Goal: Task Accomplishment & Management: Manage account settings

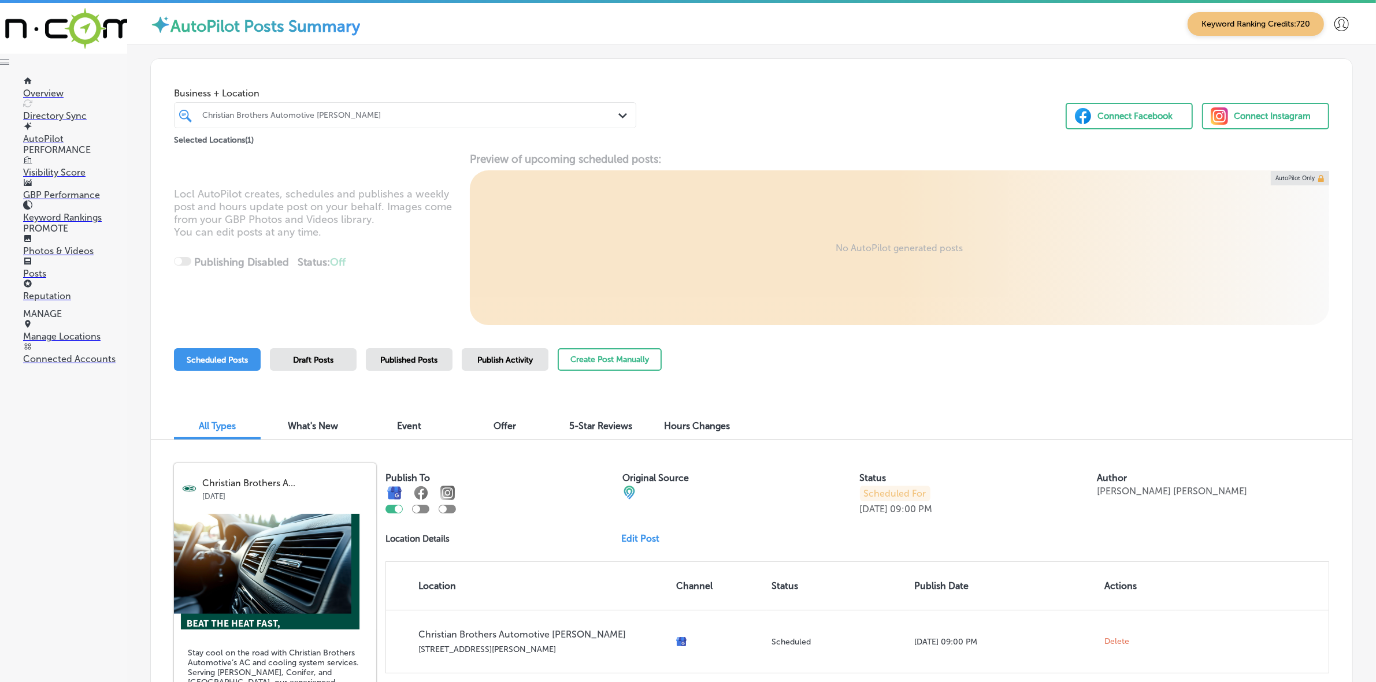
scroll to position [5498, 0]
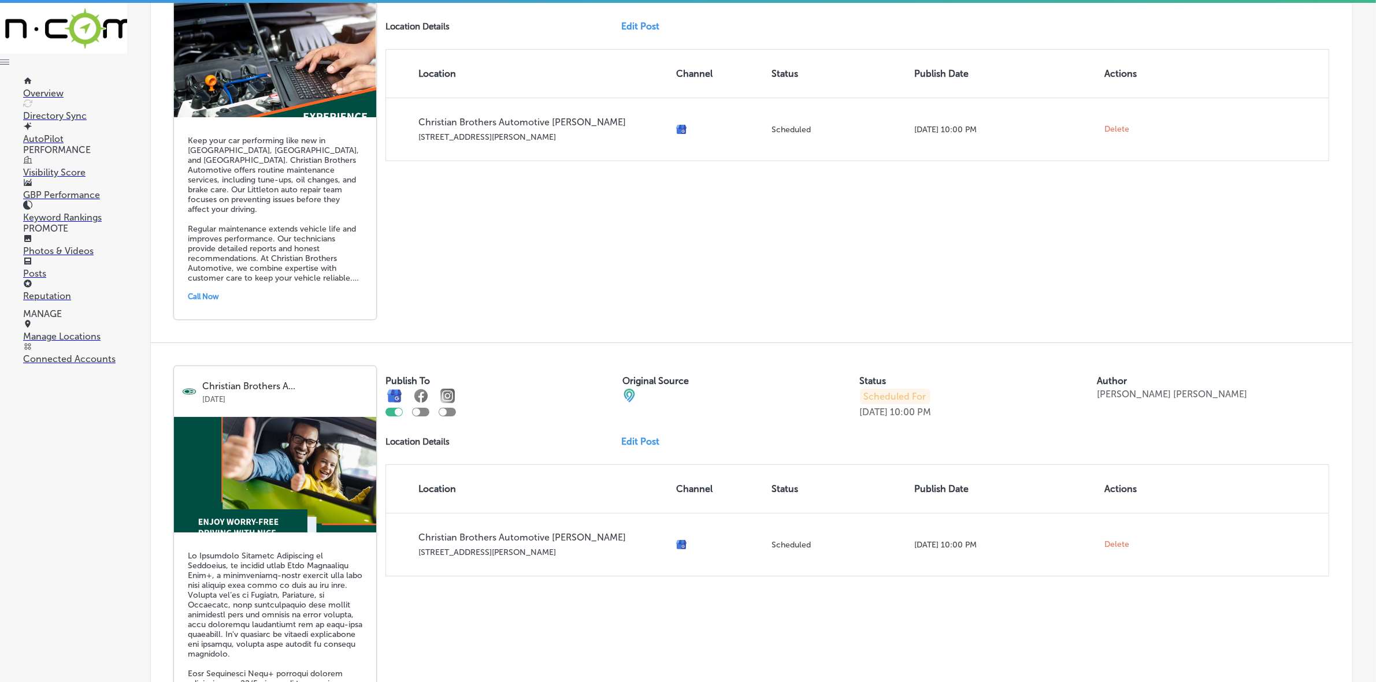
click at [81, 342] on p "Manage Locations" at bounding box center [75, 336] width 104 height 11
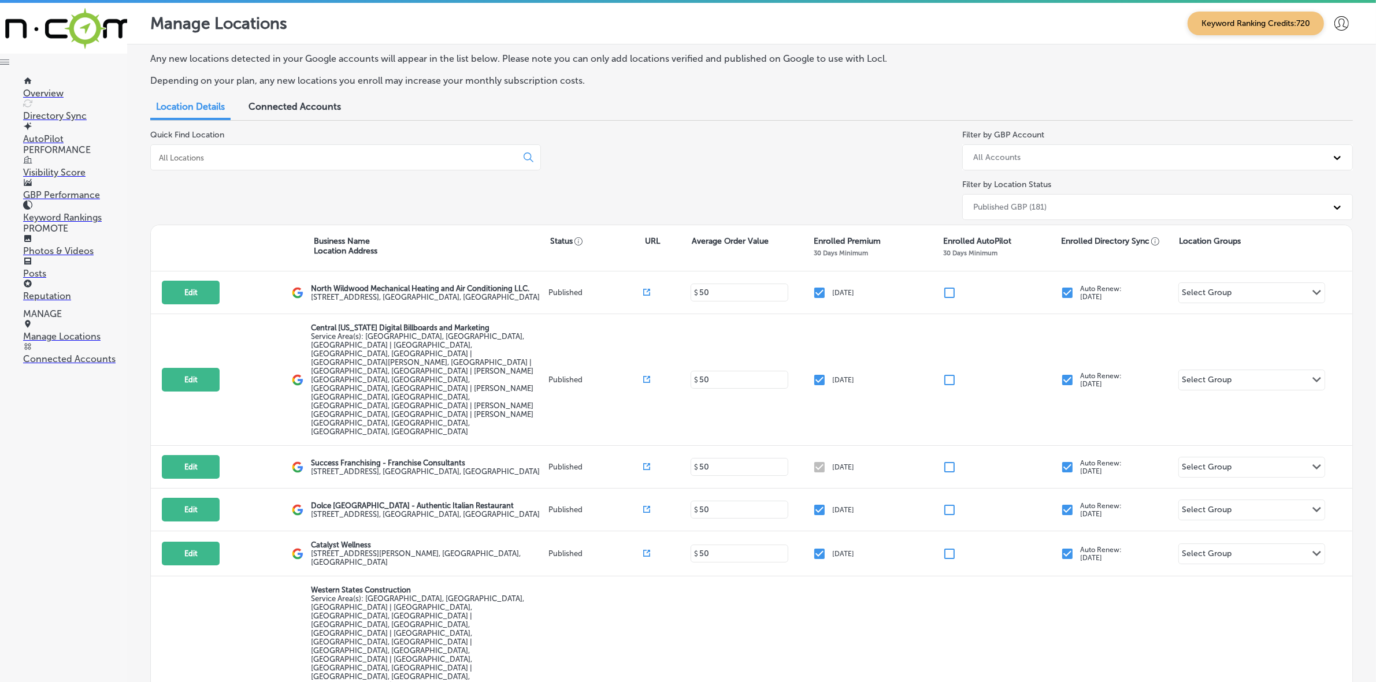
click at [262, 157] on input at bounding box center [336, 158] width 357 height 10
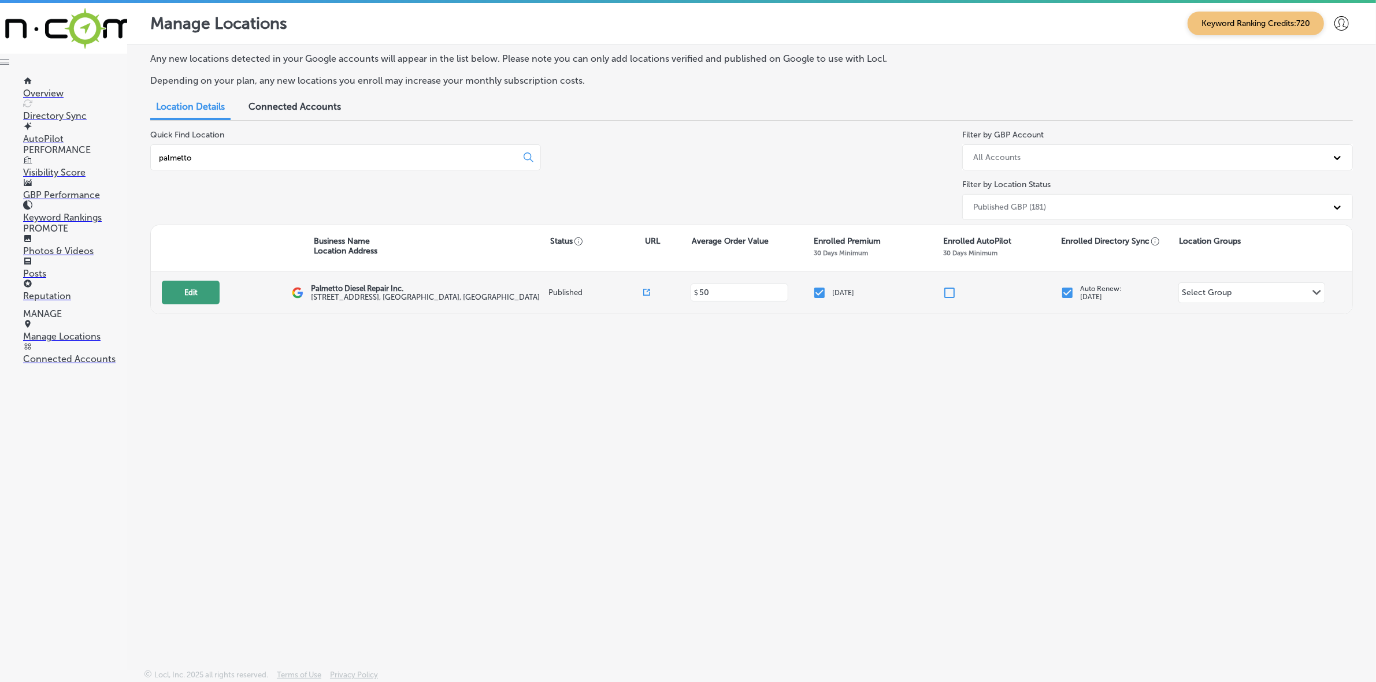
type input "palmetto"
click at [175, 290] on button "Edit" at bounding box center [191, 293] width 58 height 24
select select "US"
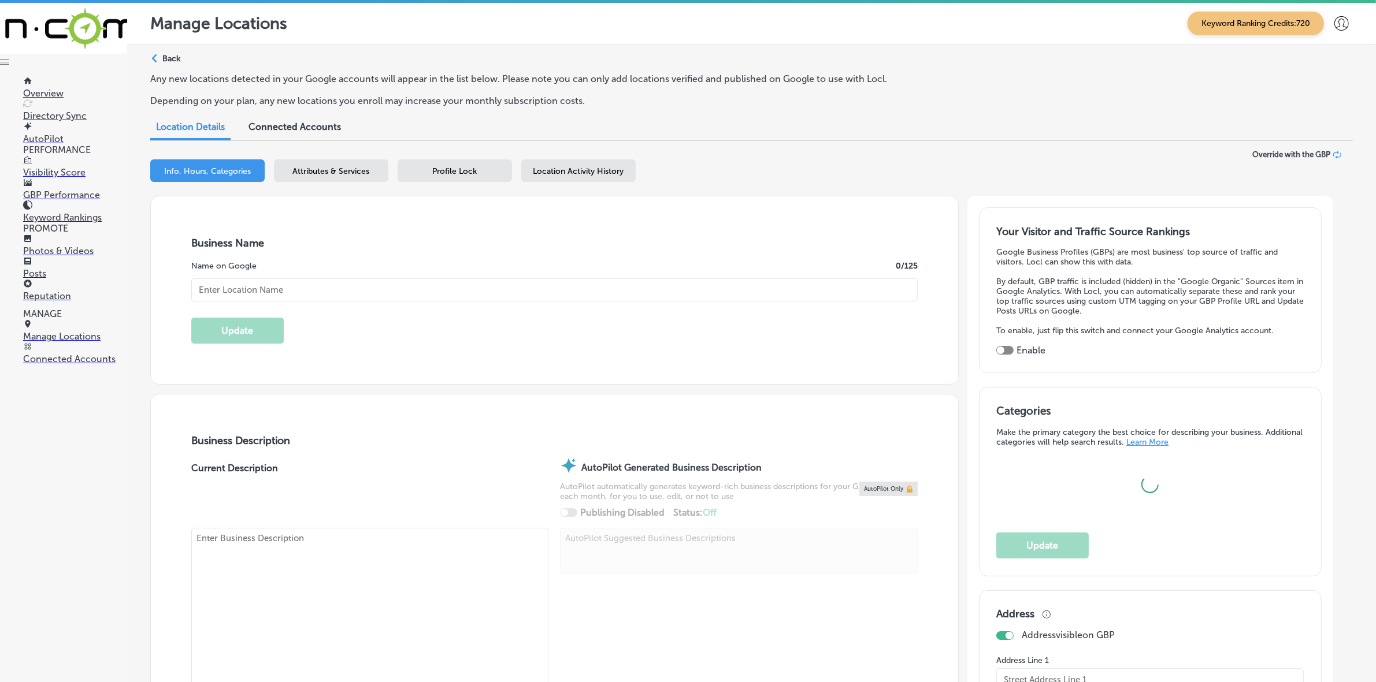
type input "Palmetto Diesel Repair Inc."
checkbox input "true"
type input "[STREET_ADDRESS]"
type input "[GEOGRAPHIC_DATA]"
type input "29860"
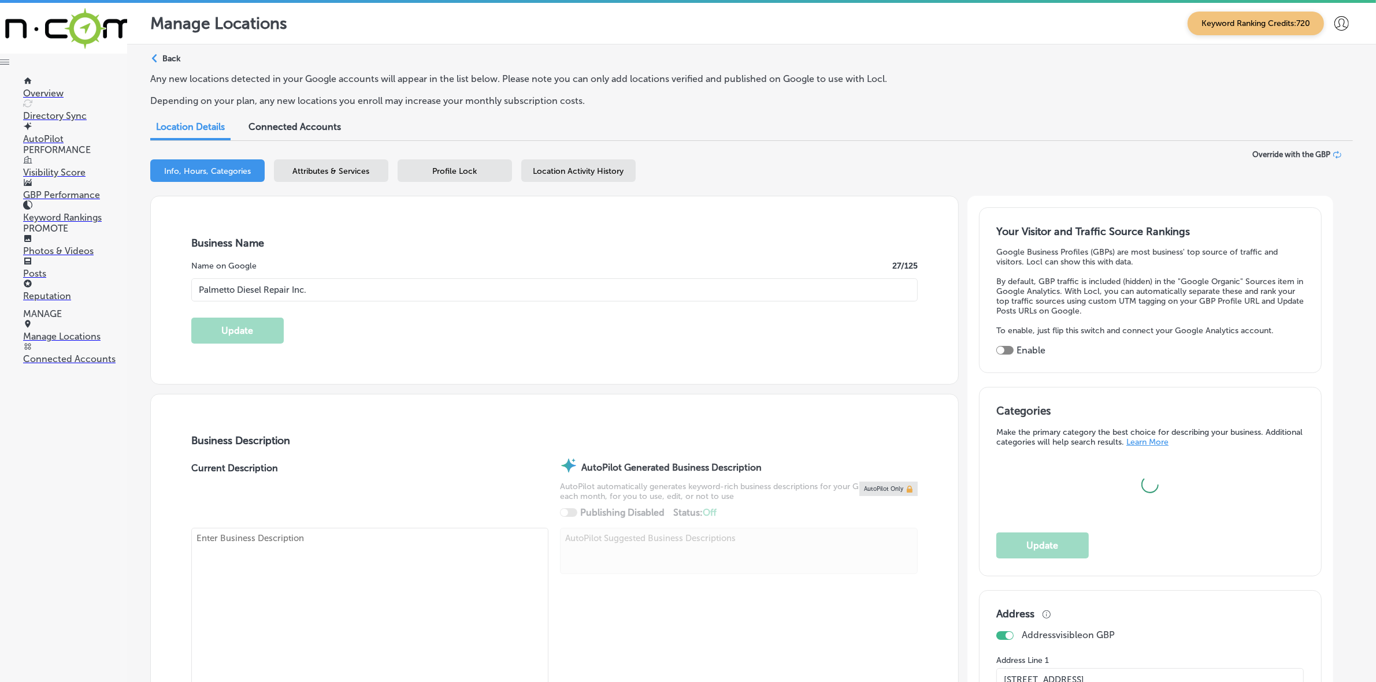
type input "US"
type input "[URL][DOMAIN_NAME]"
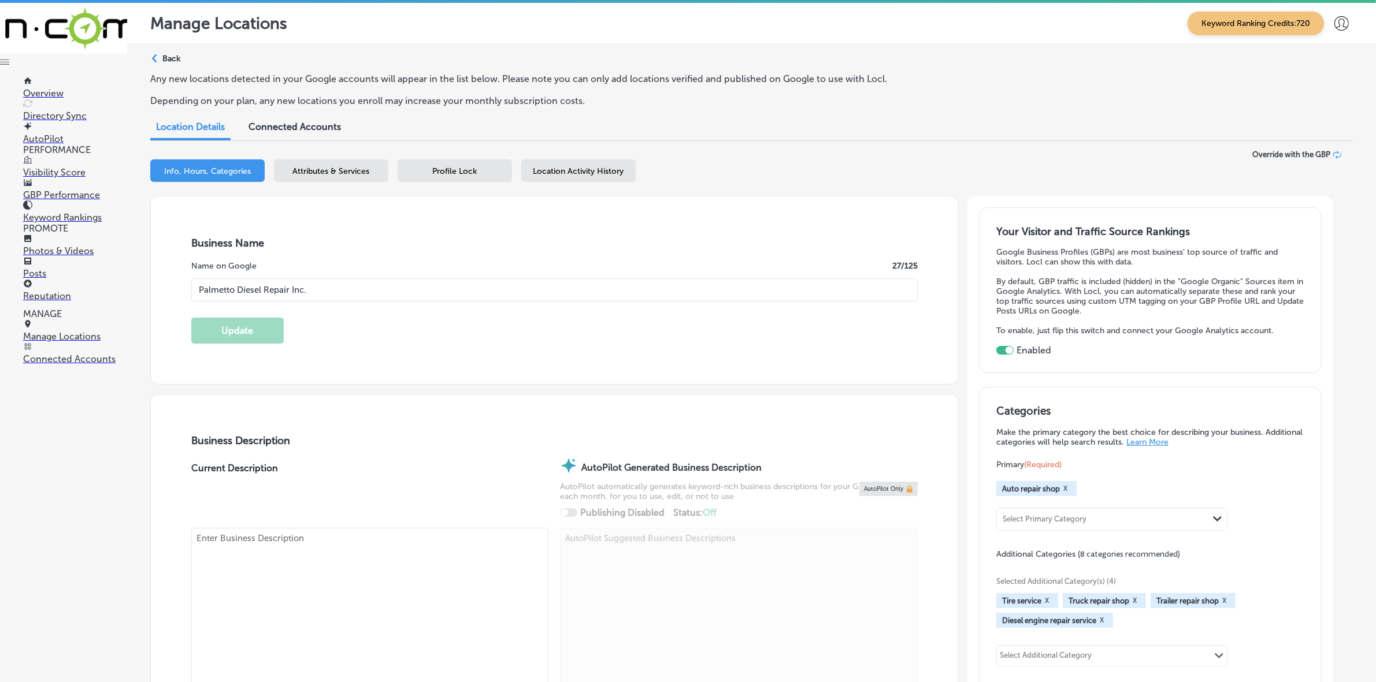
type textarea "Palmetto Diesel Repair Inc. is a family-owned, full-service diesel repair shop …"
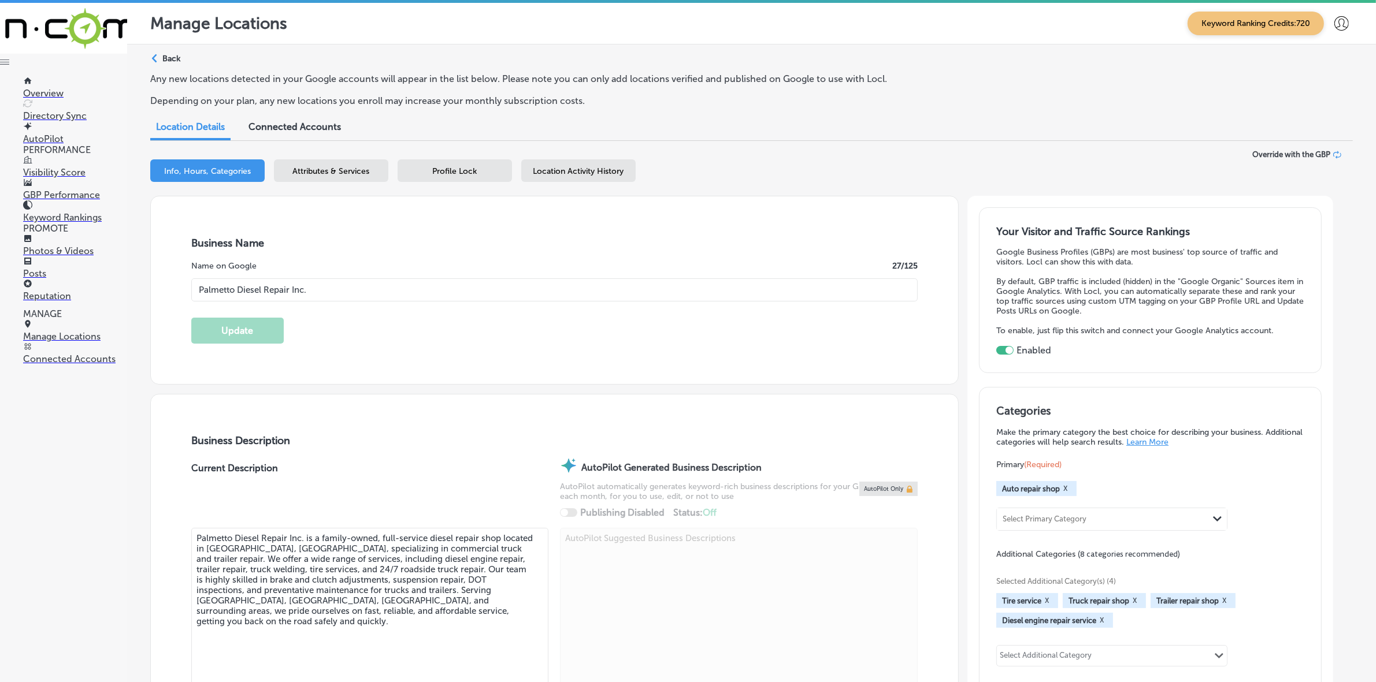
type input "[PHONE_NUMBER]"
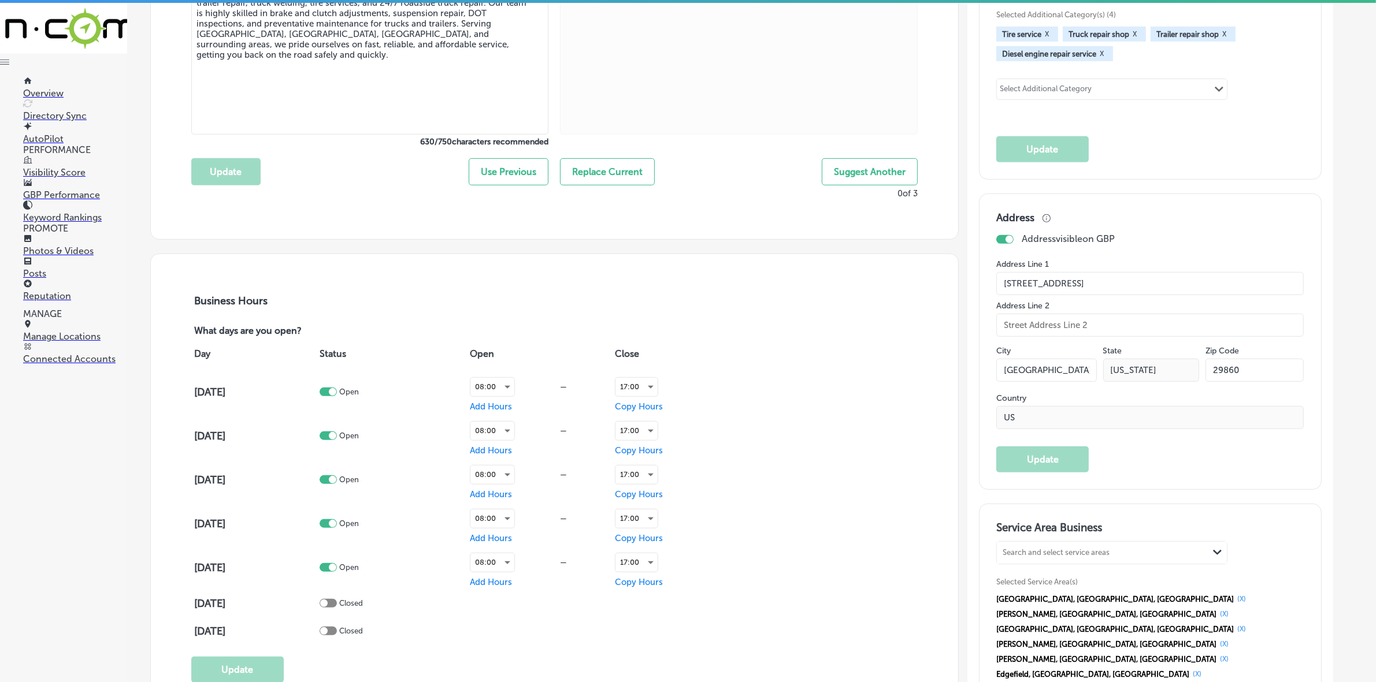
scroll to position [506, 0]
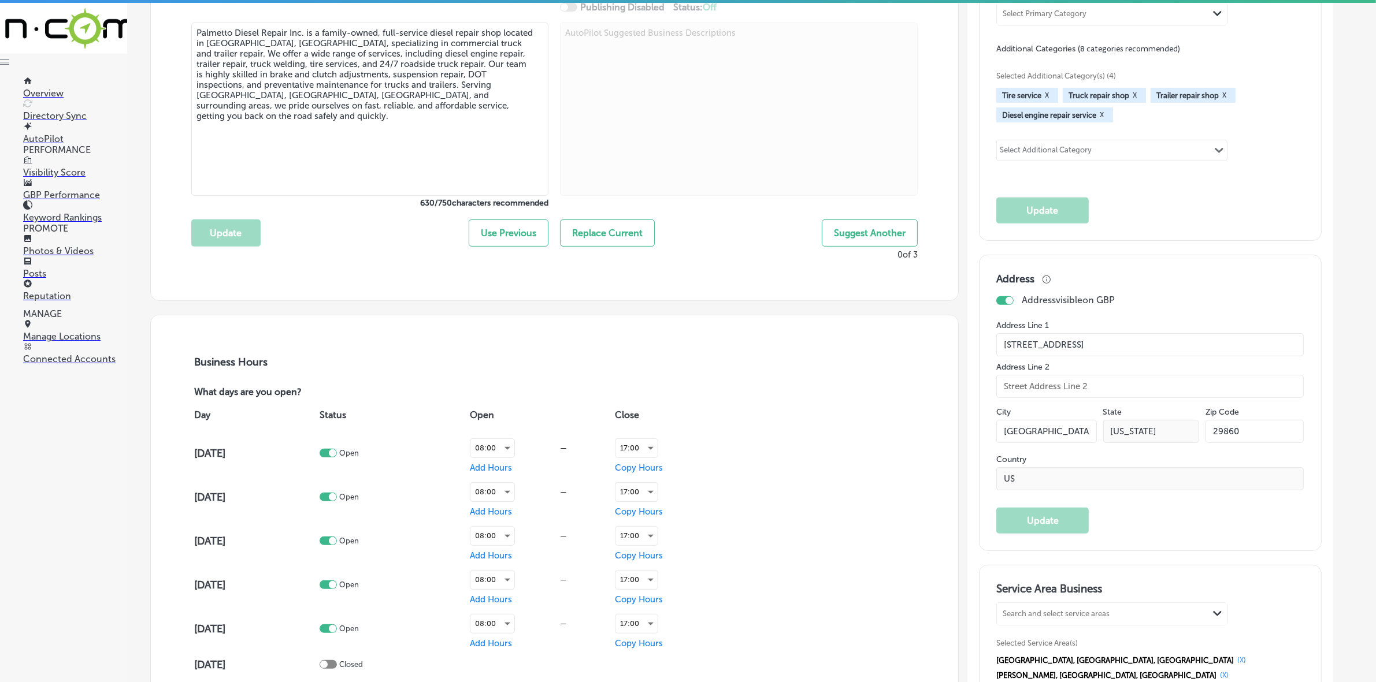
click at [58, 247] on p "Photos & Videos" at bounding box center [75, 251] width 104 height 11
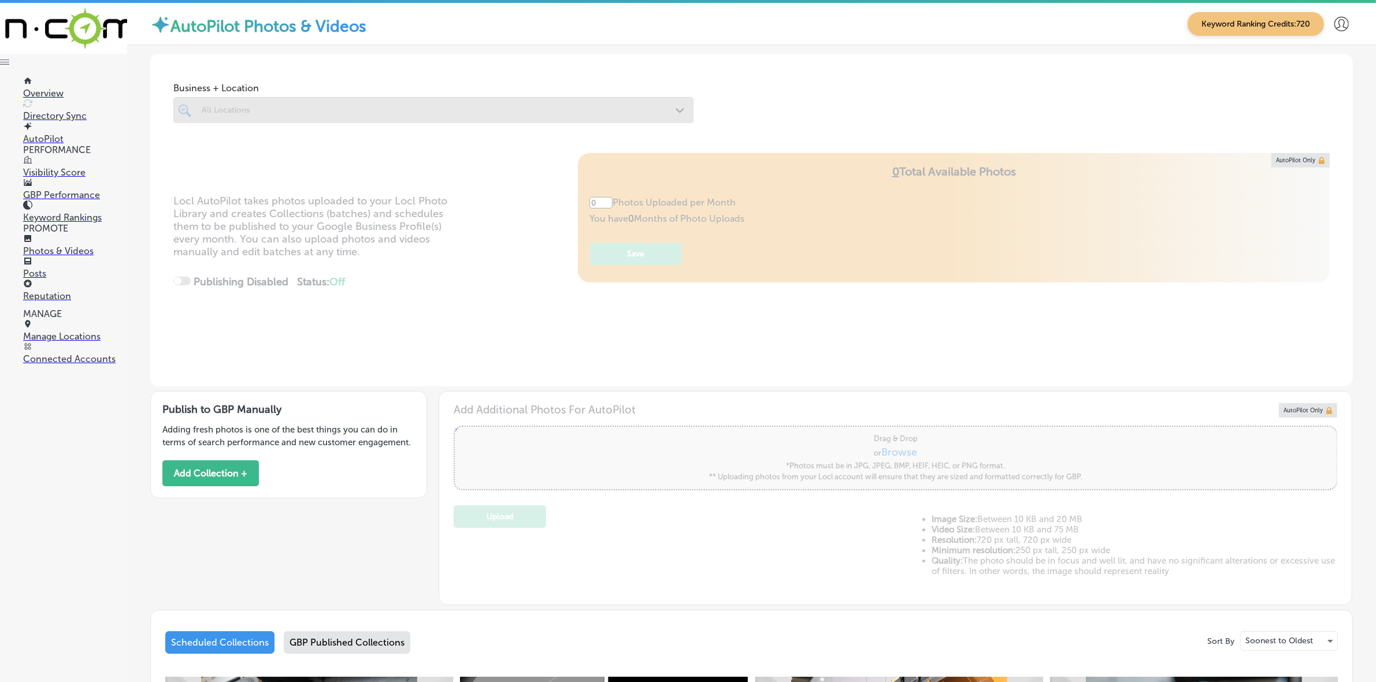
type input "5"
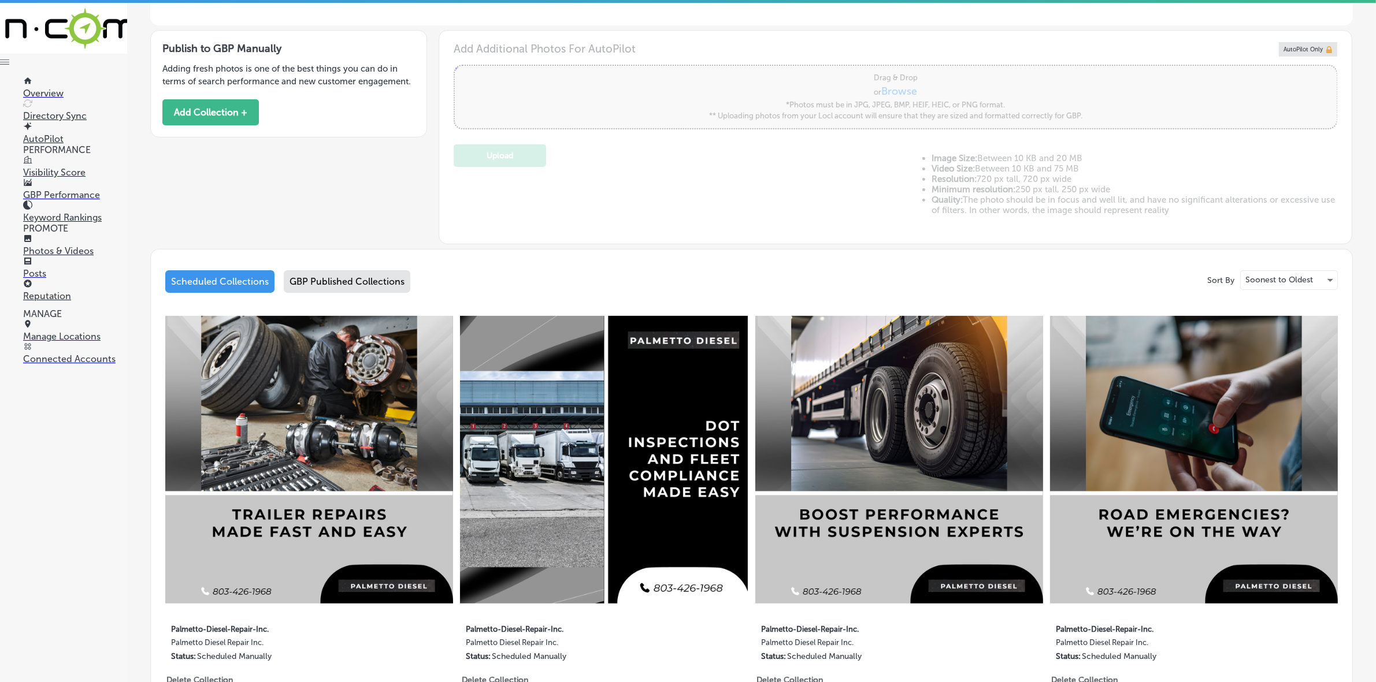
click at [384, 275] on div "GBP Published Collections" at bounding box center [347, 281] width 127 height 23
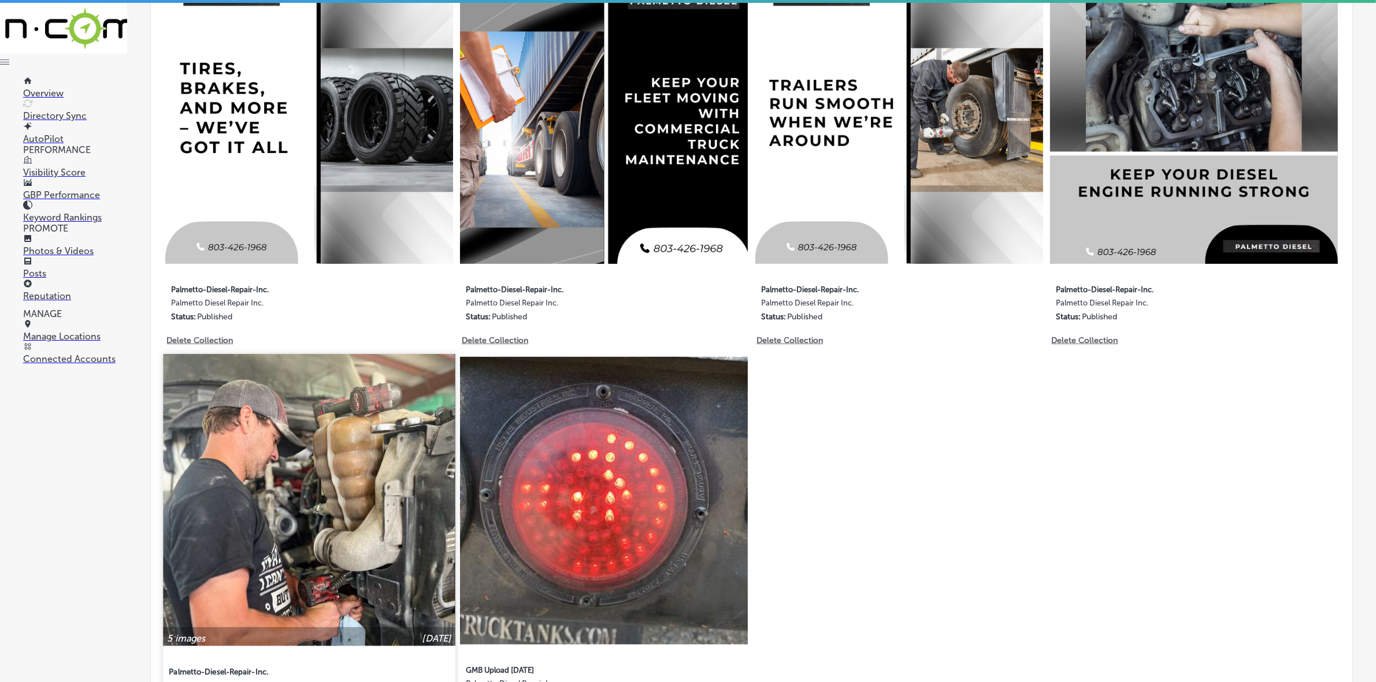
scroll to position [784, 0]
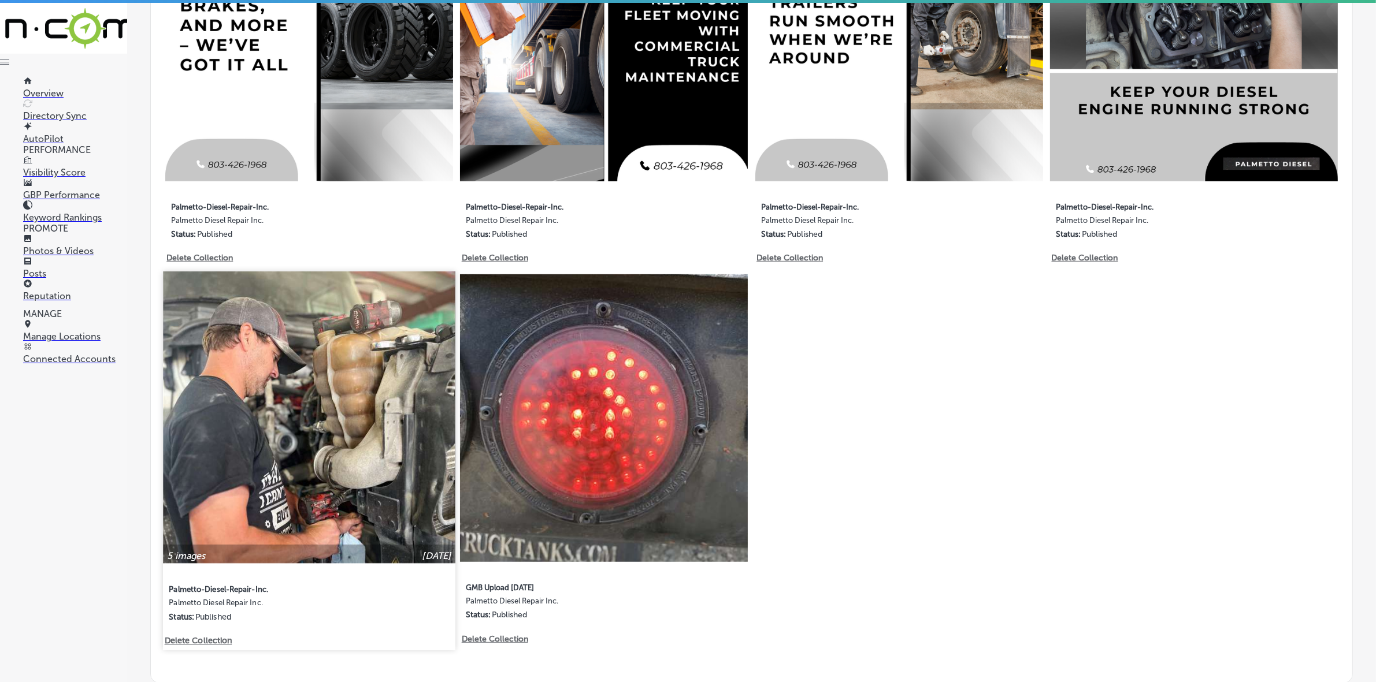
click at [381, 435] on img at bounding box center [309, 418] width 292 height 292
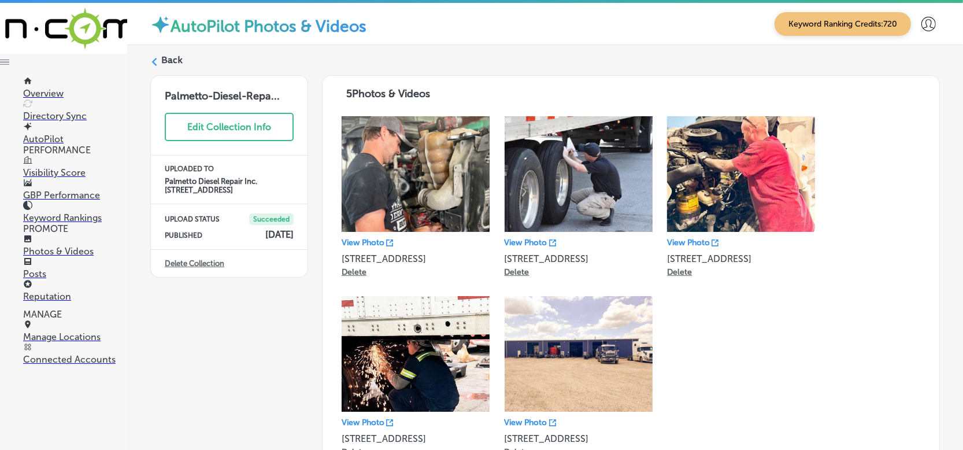
click at [149, 67] on div "Back Palmetto-Diesel-Repa... Edit Collection Info UPLOADED TO Palmetto Diesel R…" at bounding box center [545, 263] width 836 height 437
click at [153, 66] on div at bounding box center [154, 62] width 8 height 11
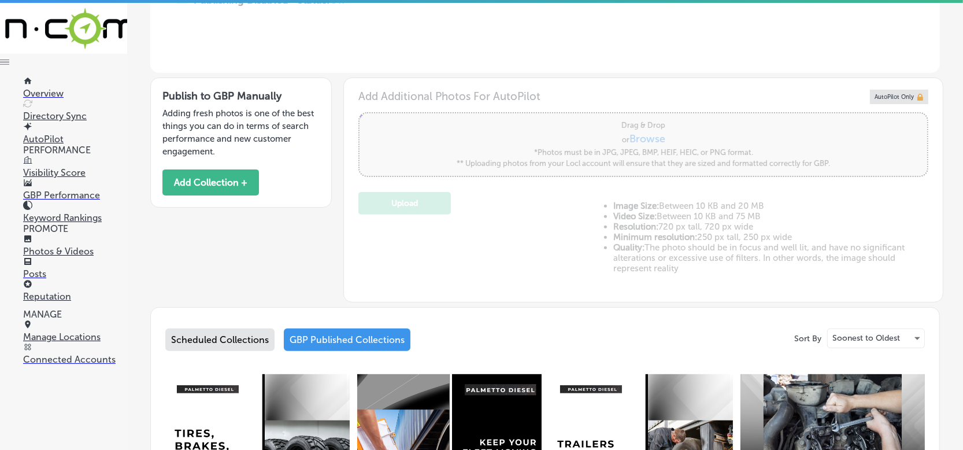
type input "5"
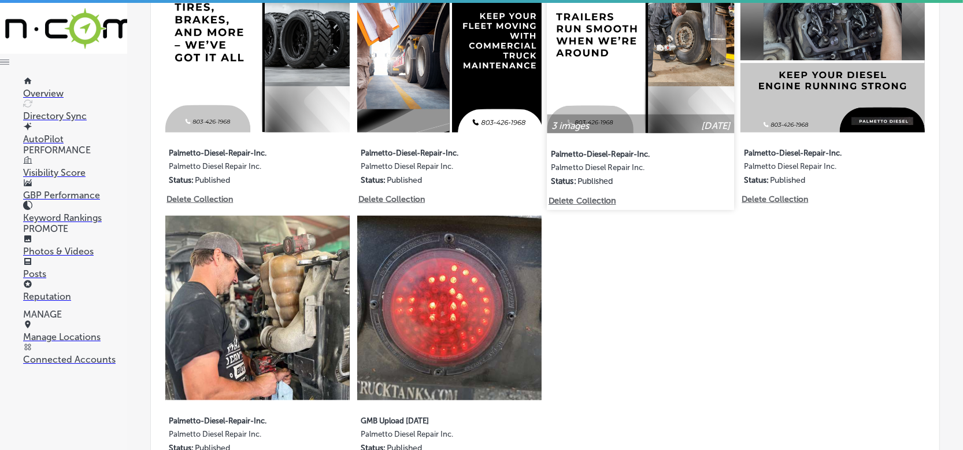
scroll to position [558, 0]
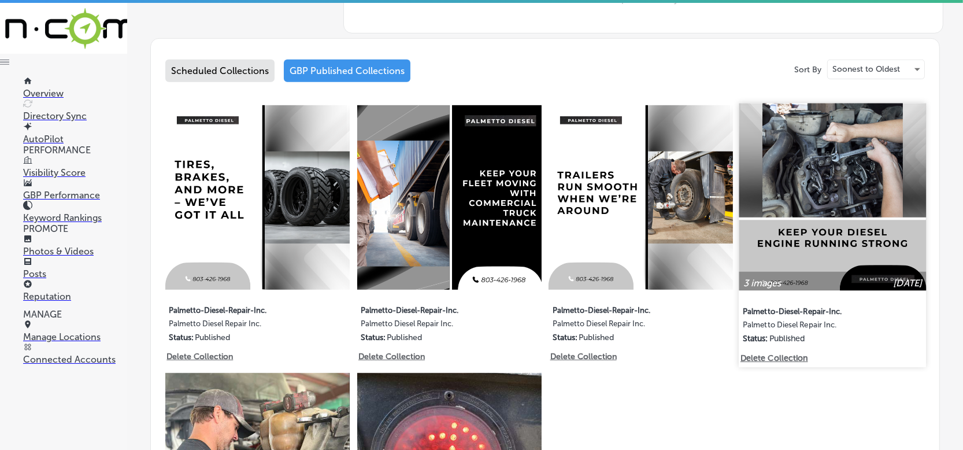
click at [828, 225] on img at bounding box center [832, 196] width 187 height 187
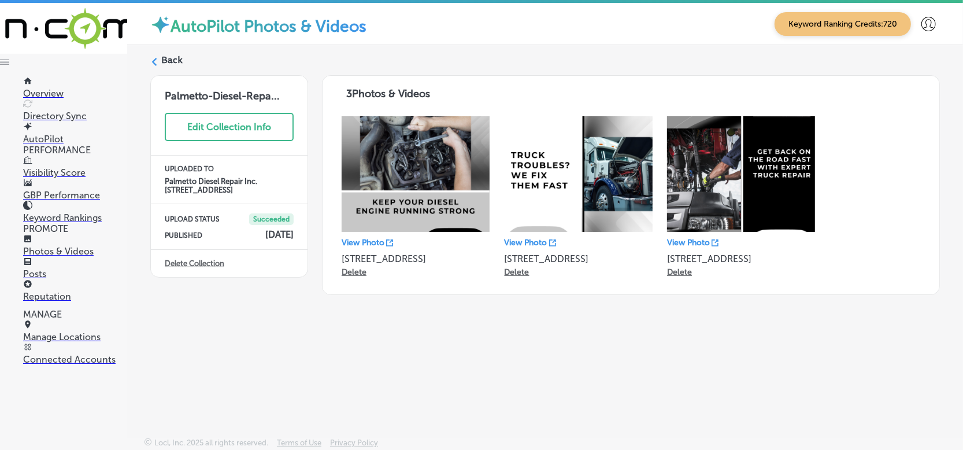
click at [157, 60] on icon at bounding box center [154, 62] width 8 height 8
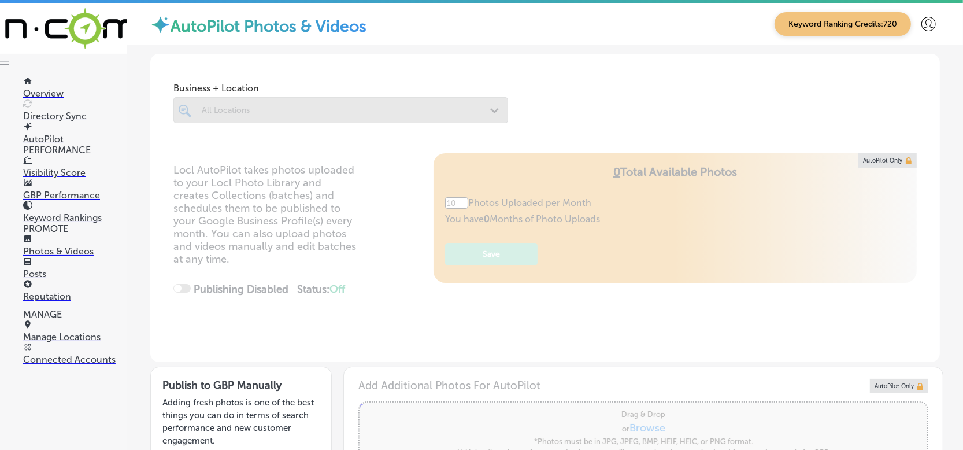
type input "5"
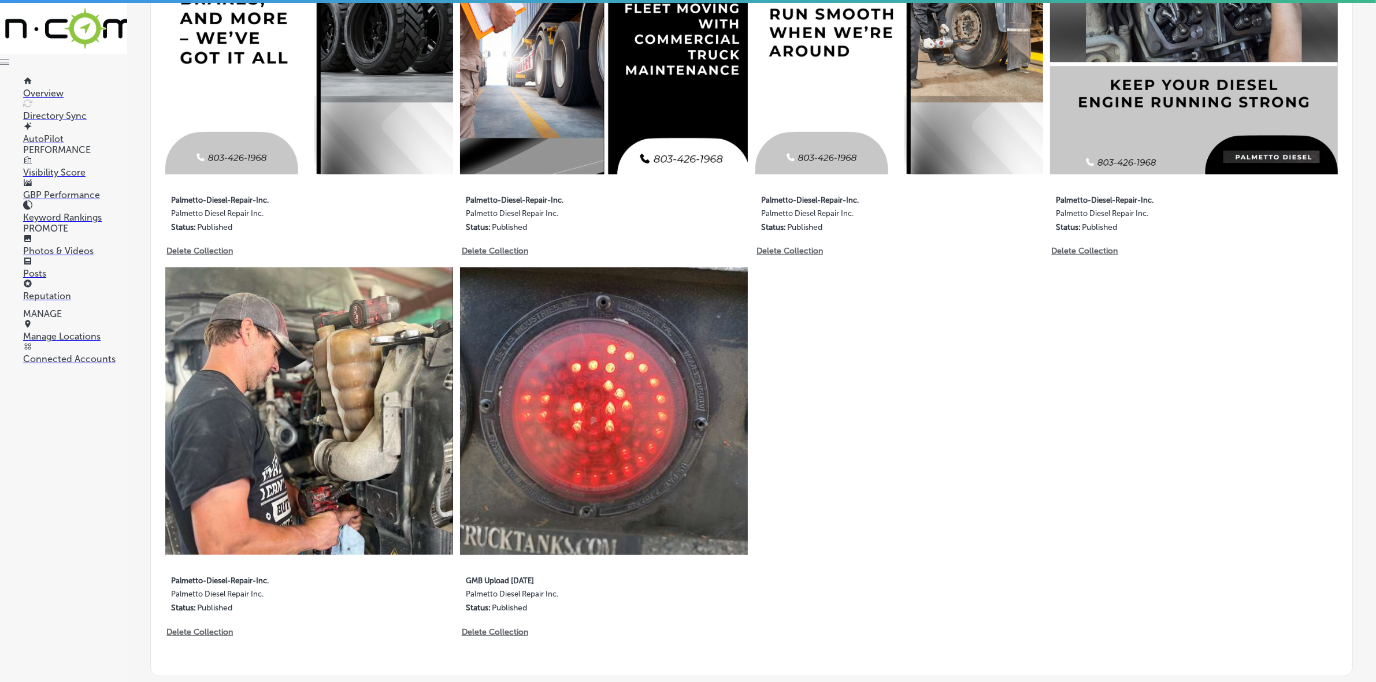
scroll to position [795, 0]
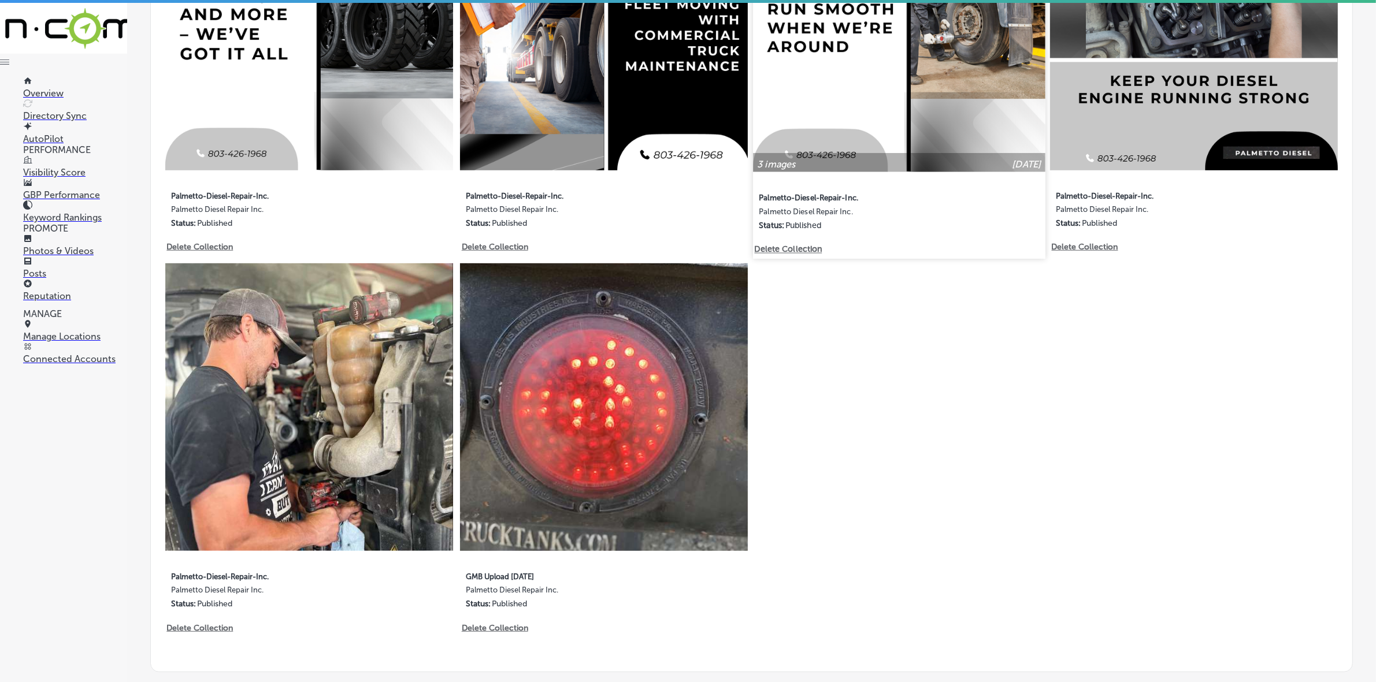
click at [960, 98] on img at bounding box center [899, 26] width 292 height 292
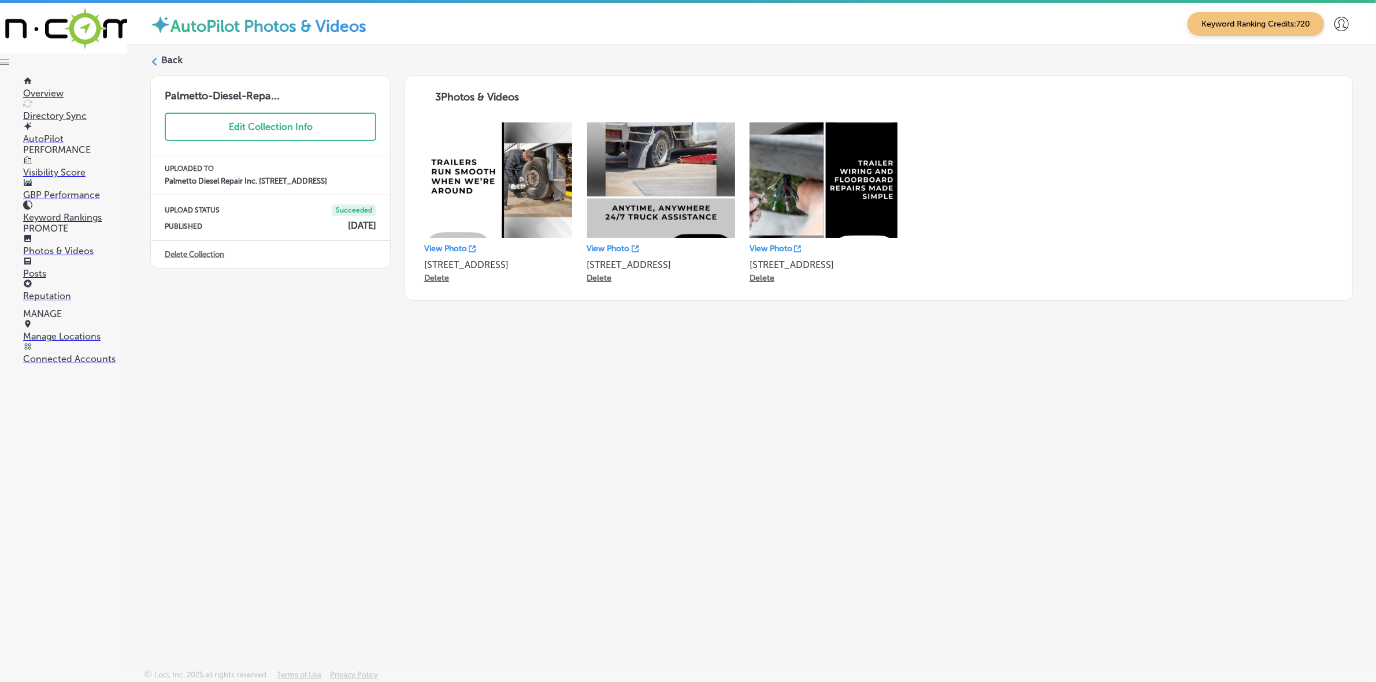
click at [154, 61] on polygon at bounding box center [154, 62] width 5 height 8
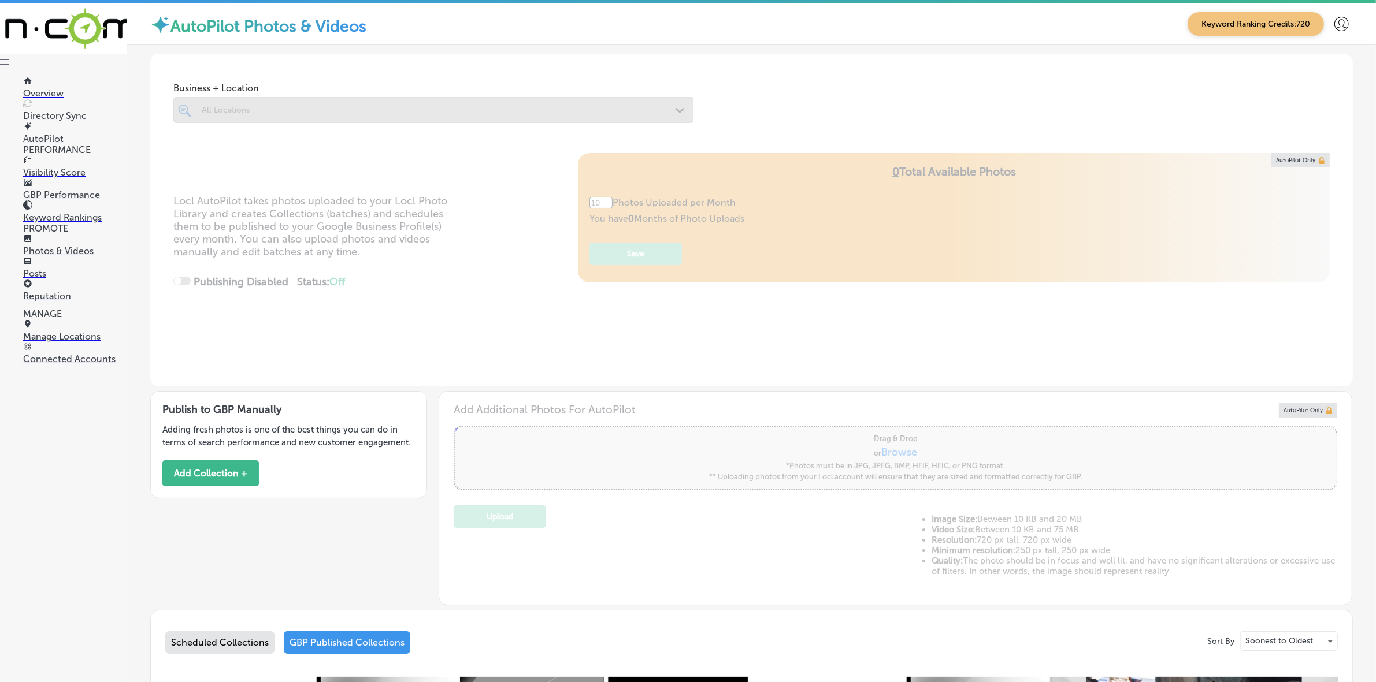
type input "5"
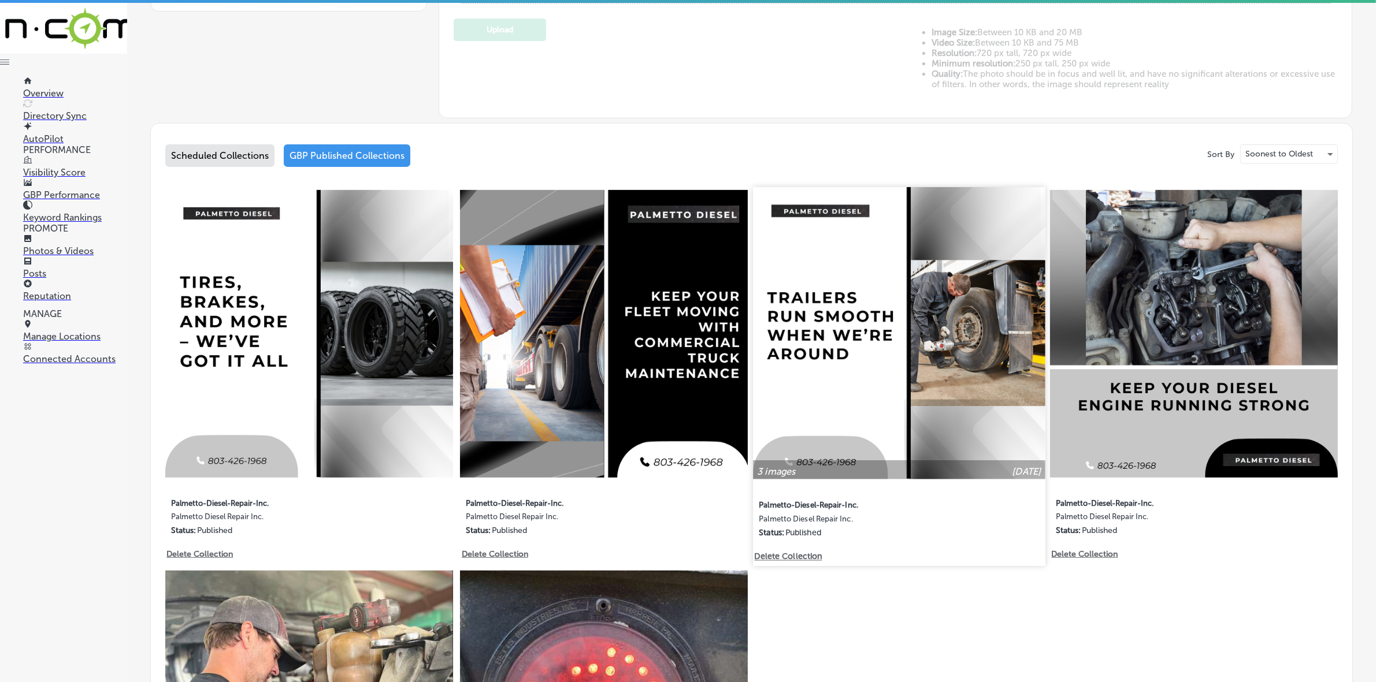
scroll to position [578, 0]
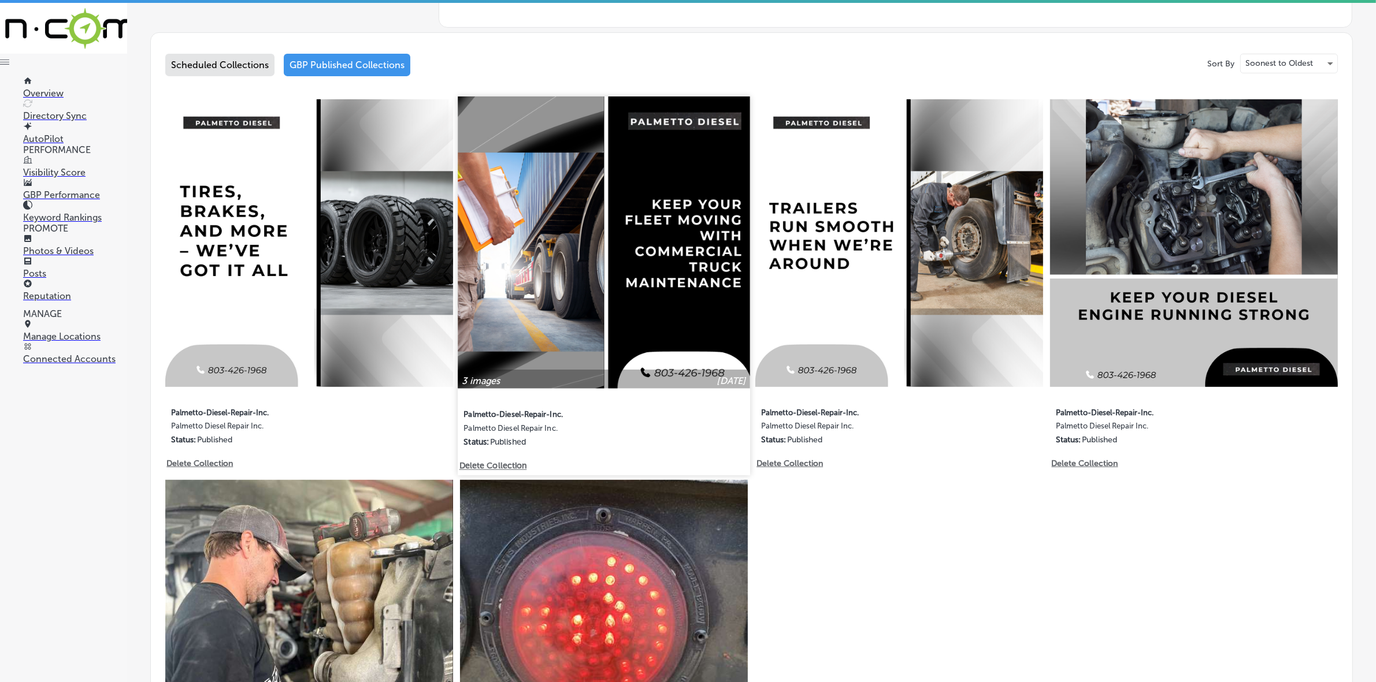
click at [602, 302] on img at bounding box center [604, 243] width 292 height 292
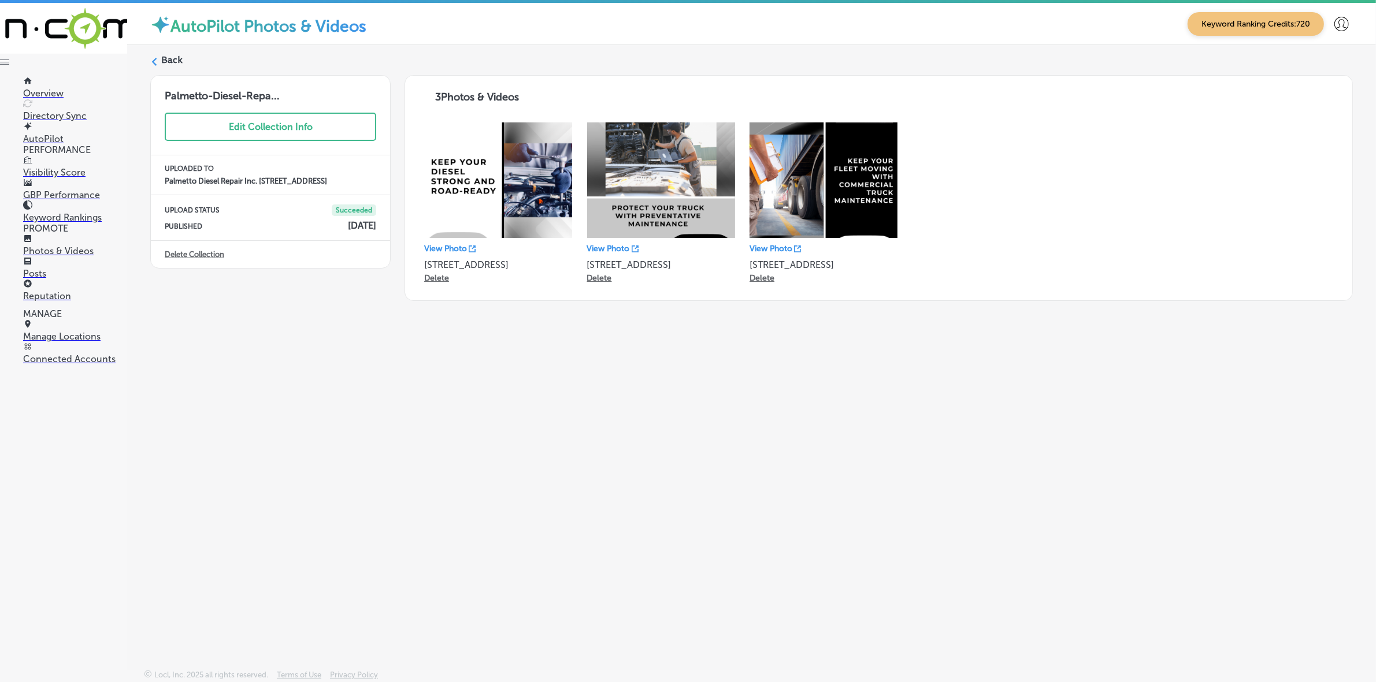
click at [151, 64] on icon at bounding box center [154, 62] width 8 height 8
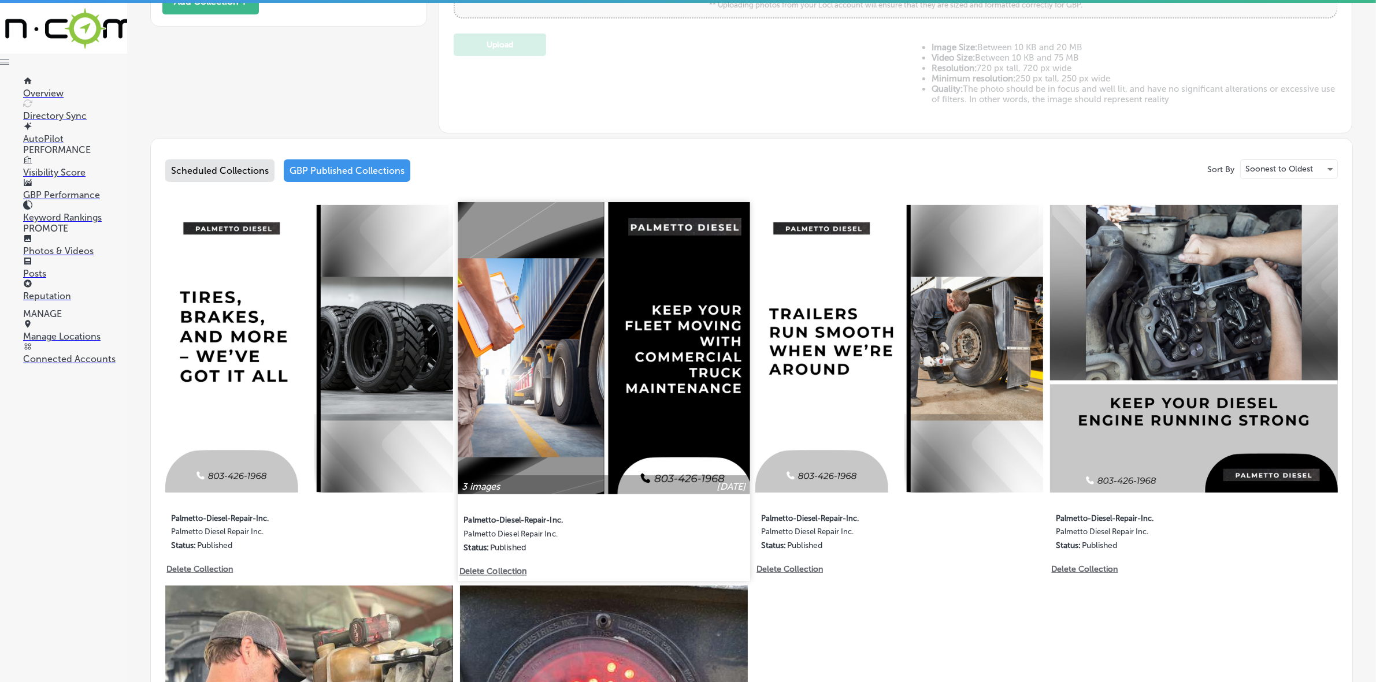
scroll to position [506, 0]
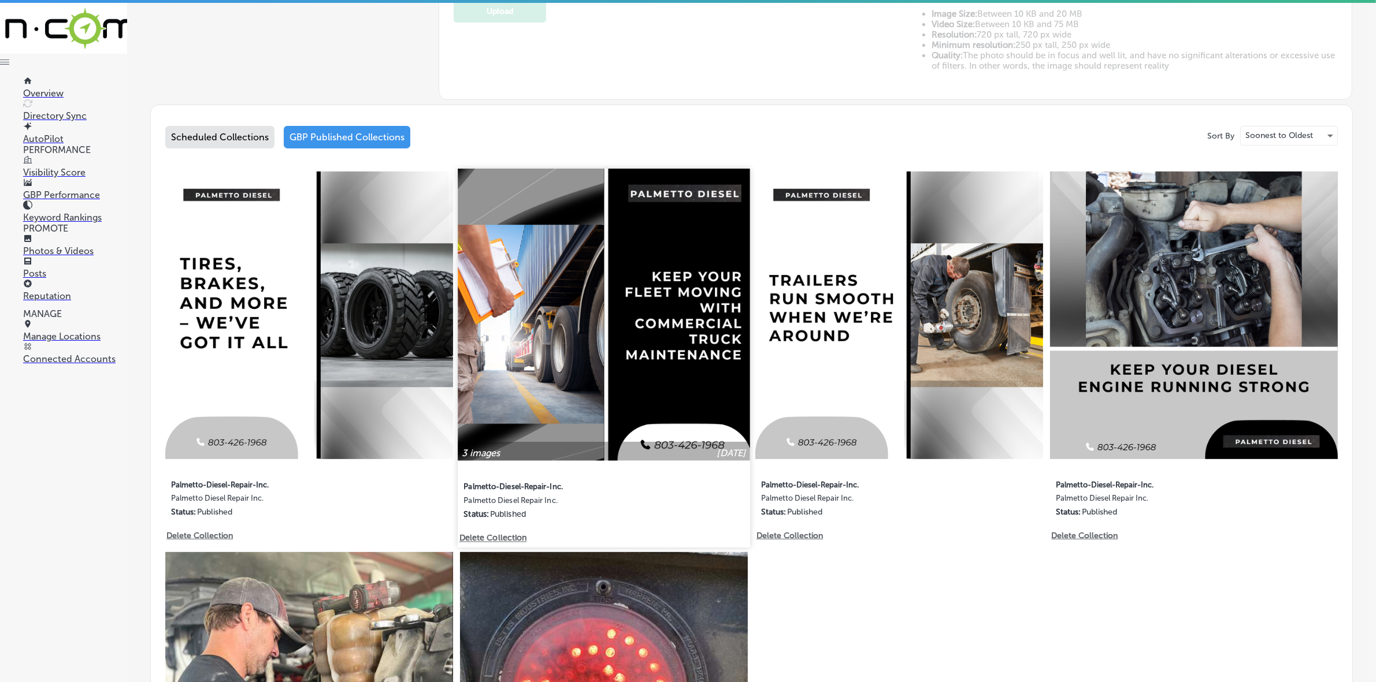
type input "5"
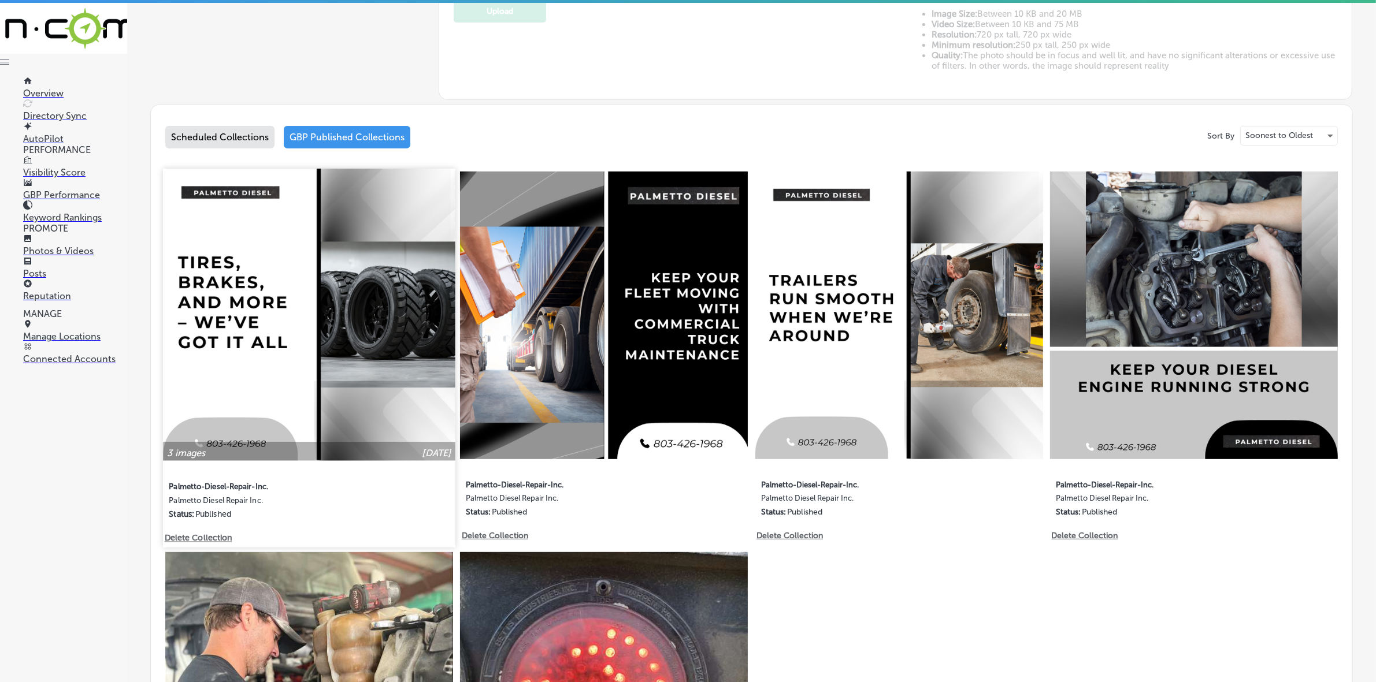
click at [378, 358] on img at bounding box center [309, 315] width 292 height 292
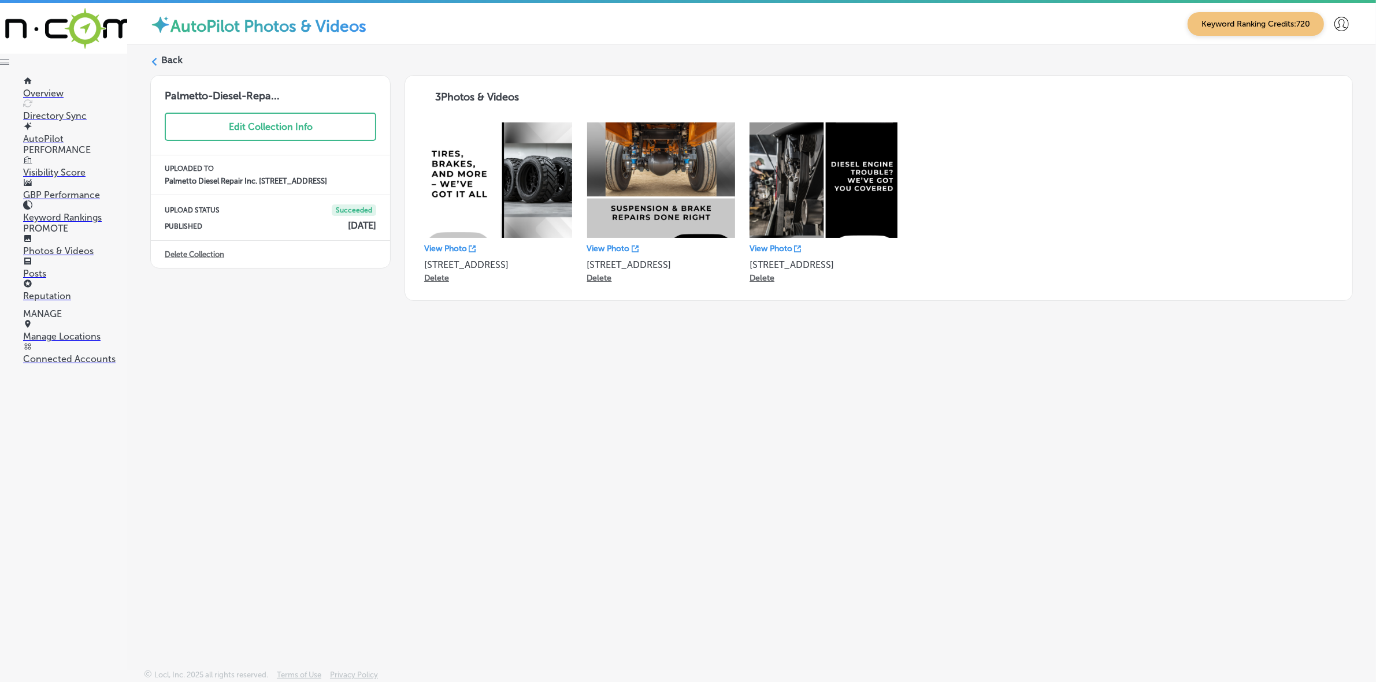
click at [156, 65] on polygon at bounding box center [154, 62] width 5 height 8
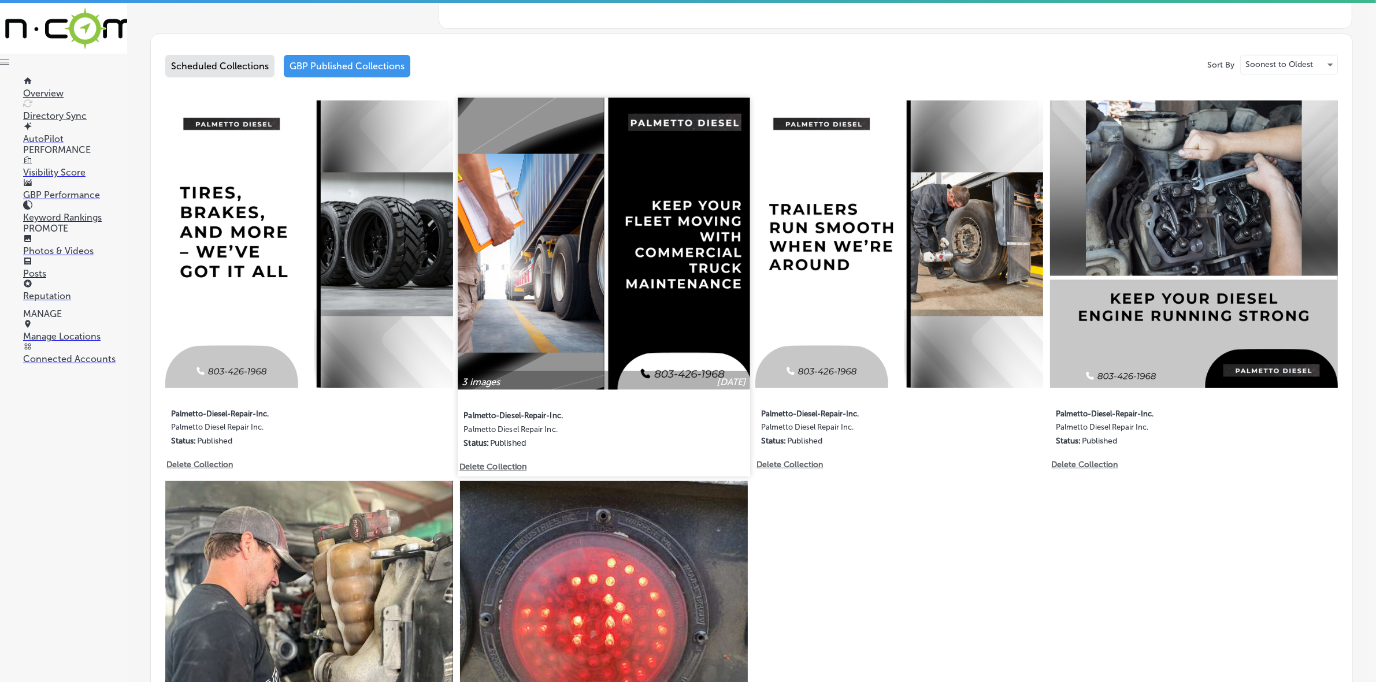
type input "5"
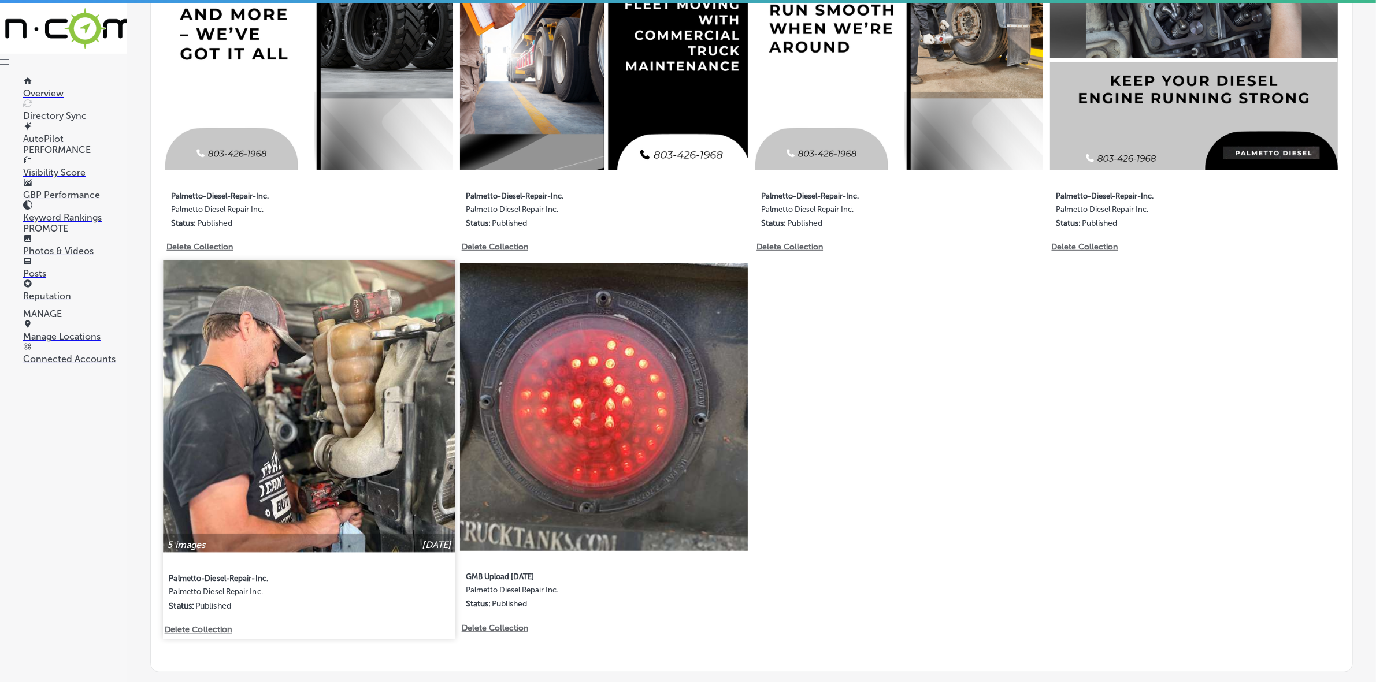
click at [374, 428] on img at bounding box center [309, 407] width 292 height 292
